Goal: Obtain resource: Download file/media

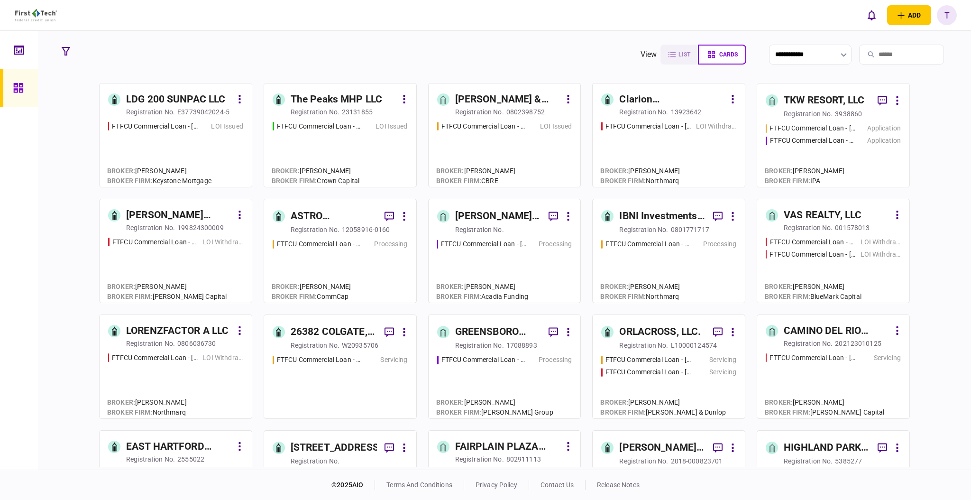
click at [300, 215] on div "ASTRO PROPERTIES LLC" at bounding box center [334, 216] width 86 height 15
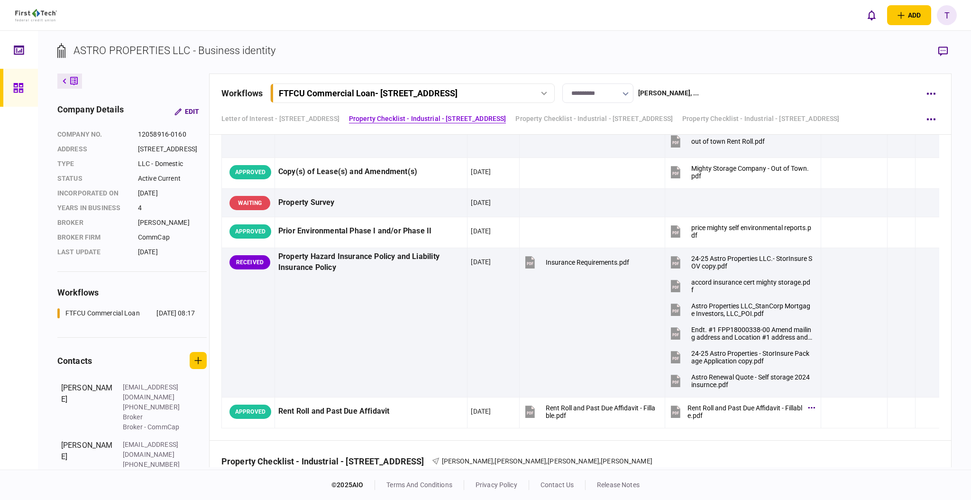
scroll to position [1075, 0]
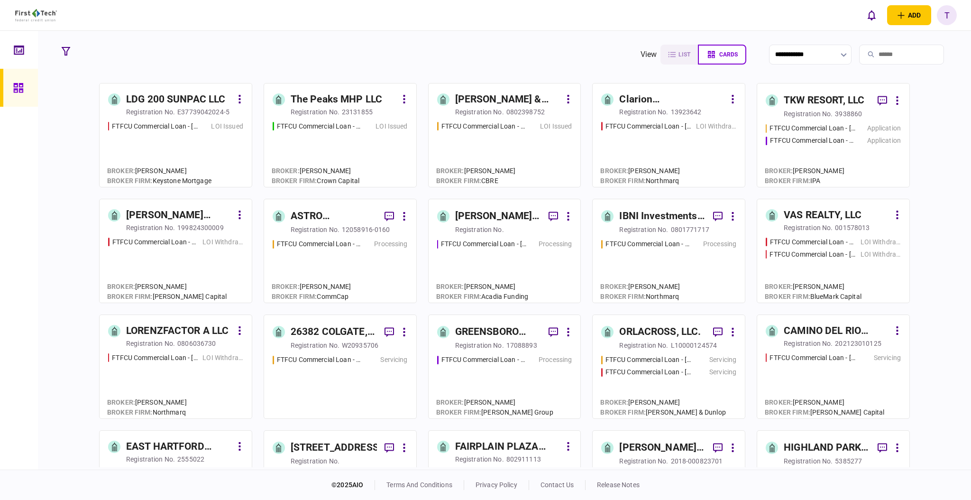
click at [305, 214] on div "ASTRO PROPERTIES LLC" at bounding box center [334, 216] width 86 height 15
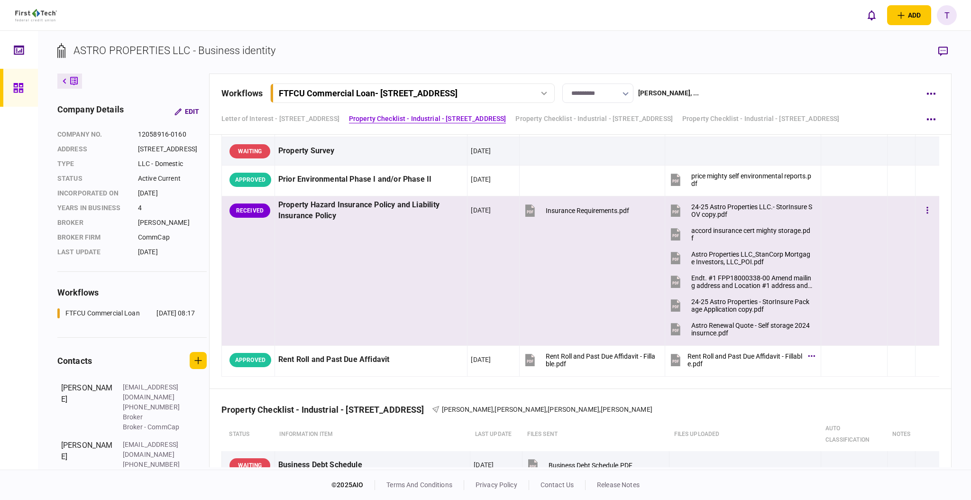
scroll to position [1075, 0]
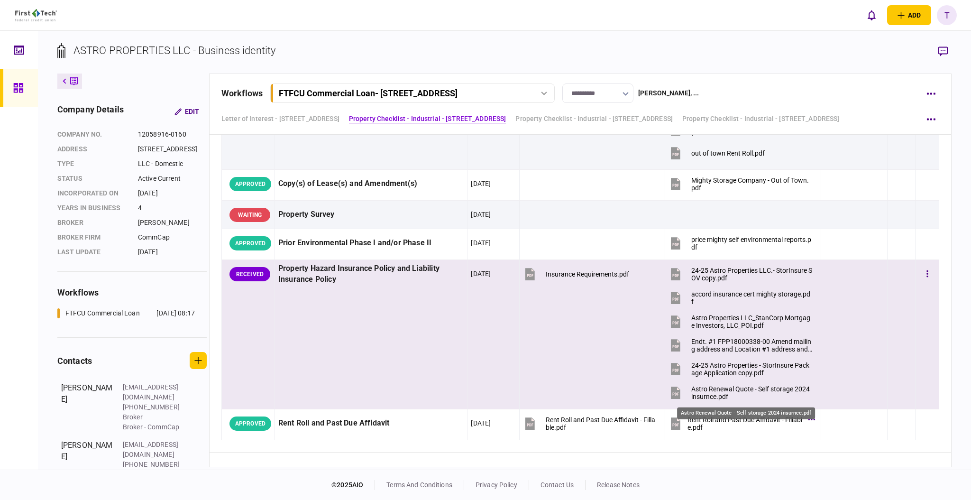
click at [725, 392] on div "Astro Renewal Quote - Self storage 2024 insurnce.pdf" at bounding box center [751, 392] width 121 height 15
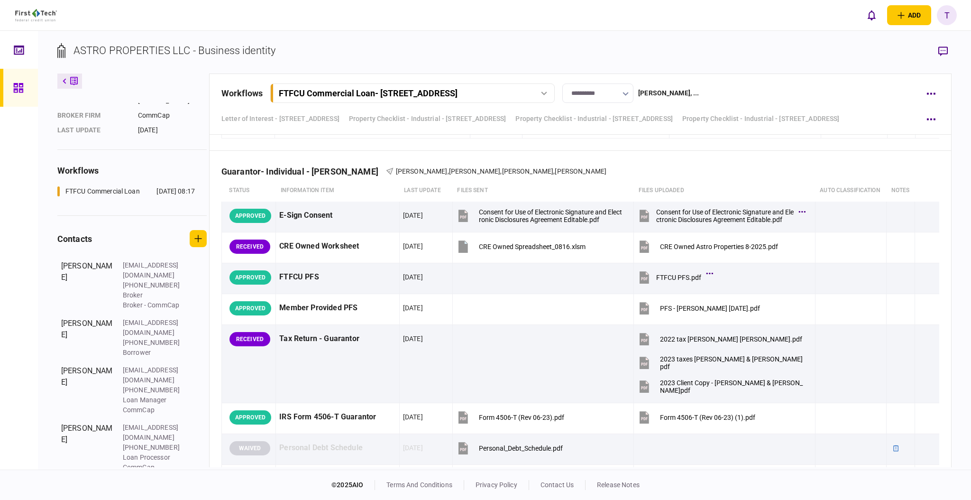
scroll to position [123, 0]
click at [944, 49] on icon "button" at bounding box center [943, 51] width 9 height 10
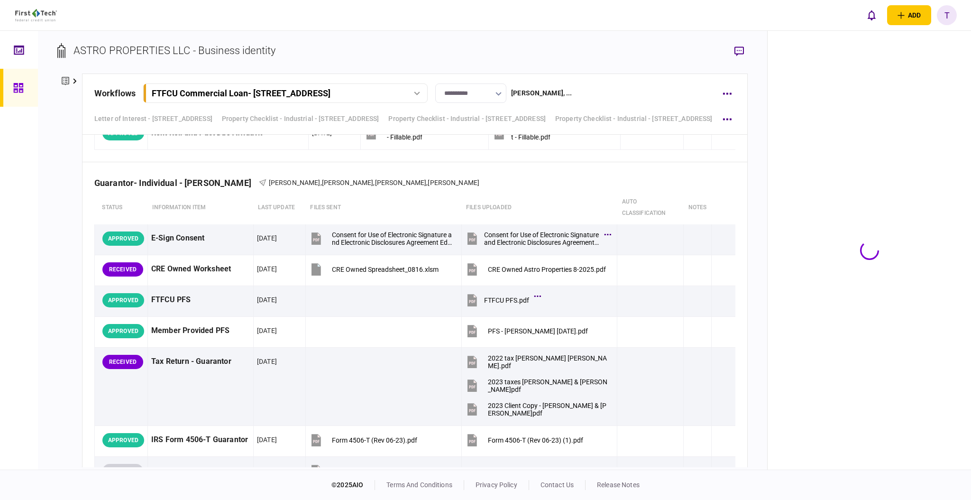
scroll to position [2012, 0]
